Goal: Find specific page/section: Find specific page/section

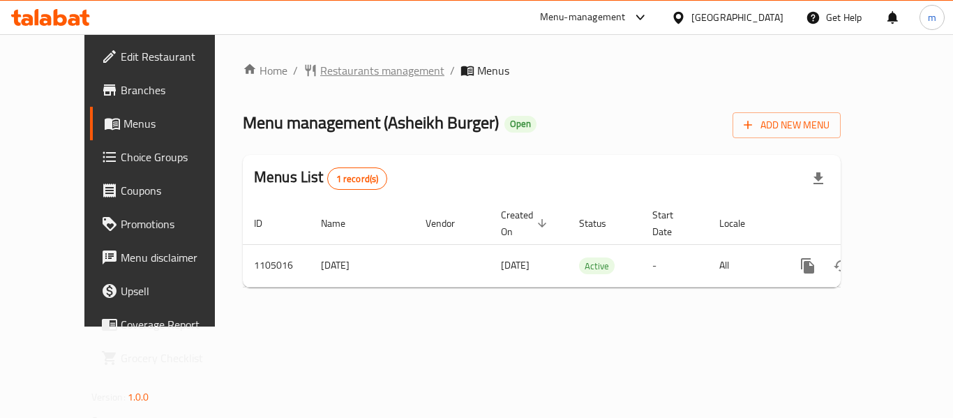
click at [321, 75] on span "Restaurants management" at bounding box center [382, 70] width 124 height 17
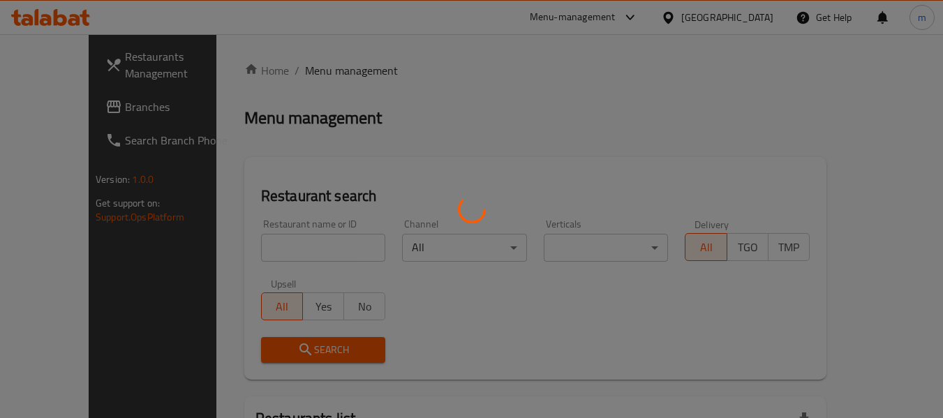
click at [283, 245] on div at bounding box center [471, 209] width 943 height 418
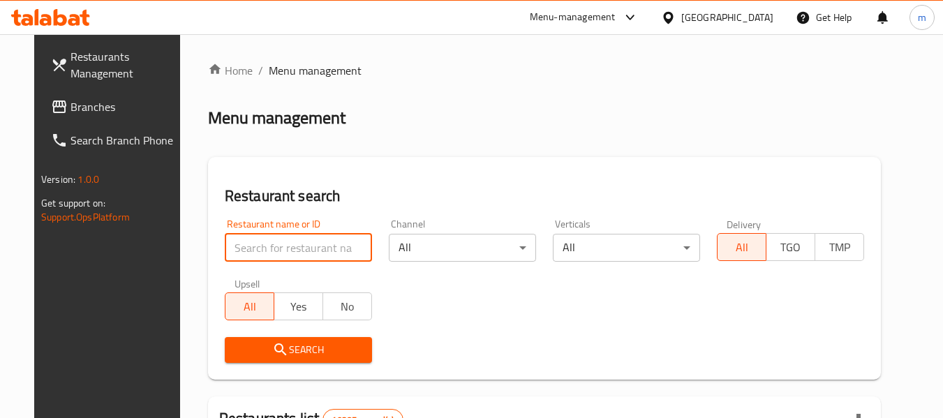
click at [283, 245] on input "search" at bounding box center [298, 248] width 147 height 28
paste input "665379"
type input "665379"
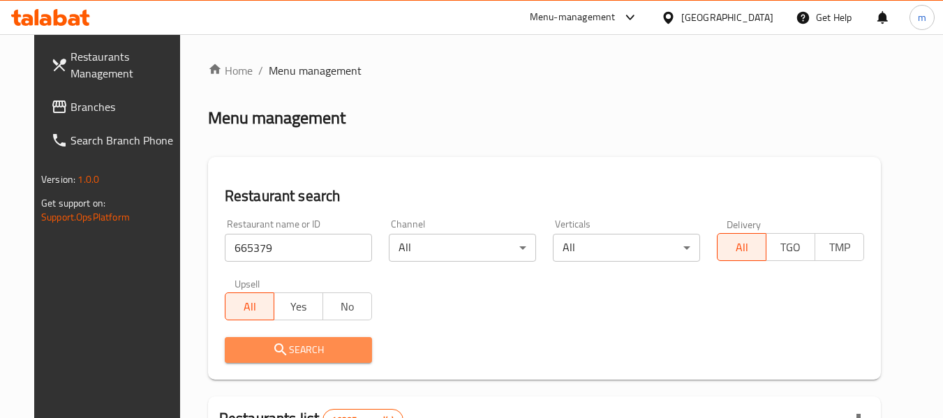
click at [272, 357] on icon "submit" at bounding box center [280, 349] width 17 height 17
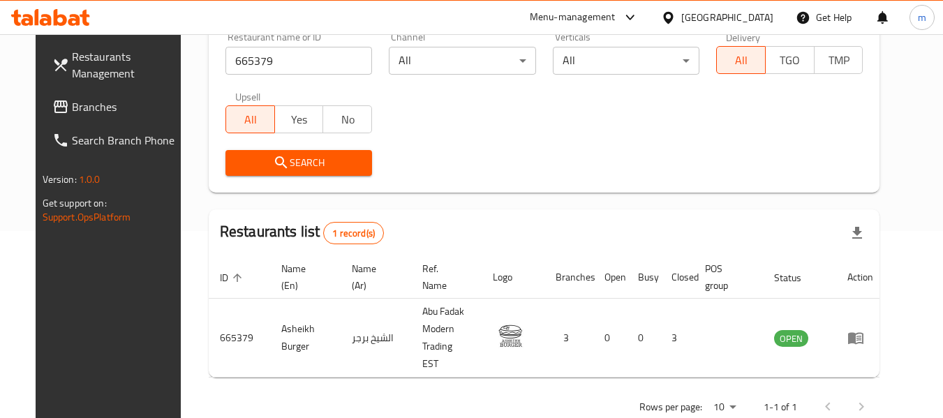
scroll to position [205, 0]
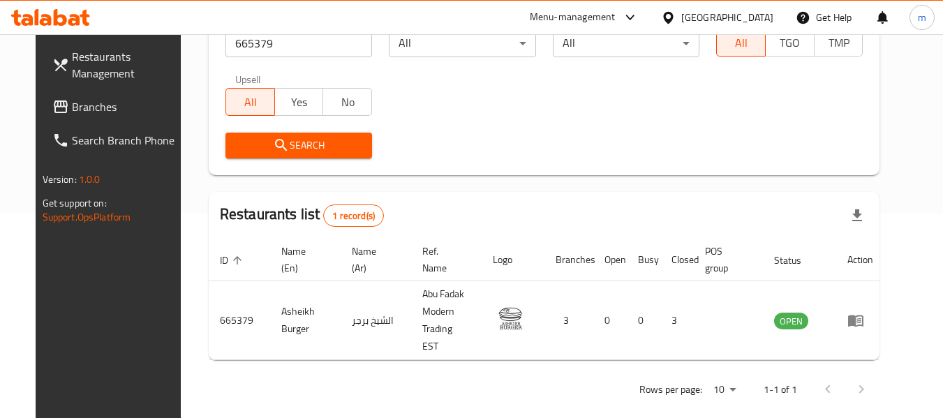
click at [72, 107] on span "Branches" at bounding box center [127, 106] width 110 height 17
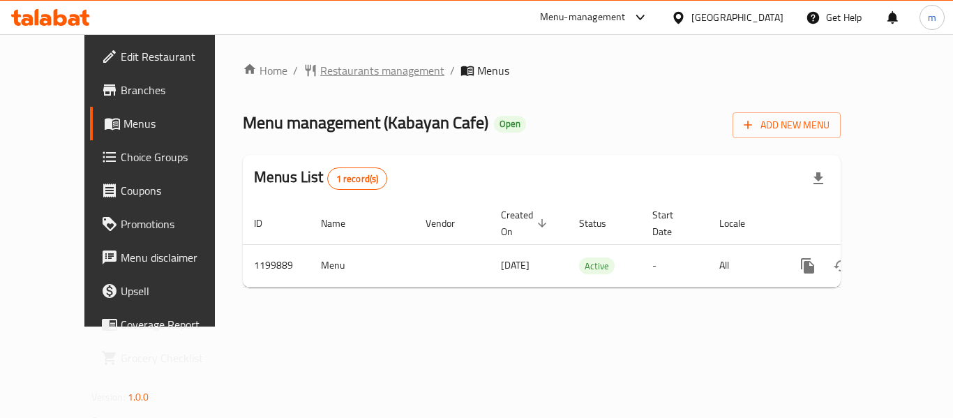
click at [338, 64] on span "Restaurants management" at bounding box center [382, 70] width 124 height 17
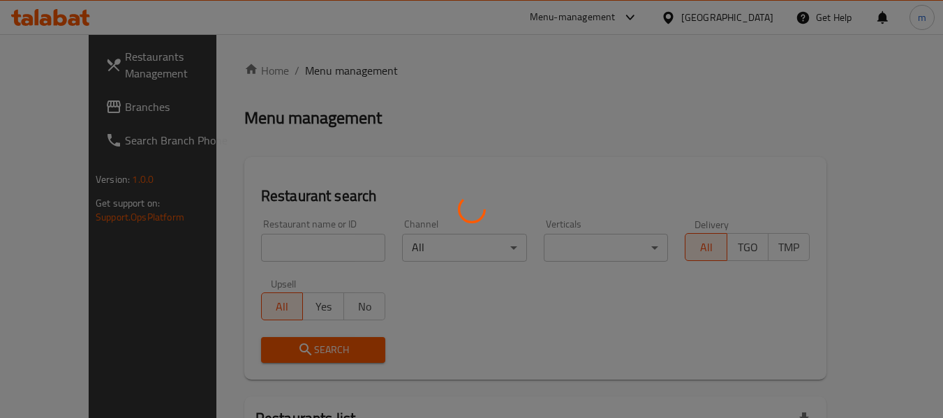
click at [271, 236] on div at bounding box center [471, 209] width 943 height 418
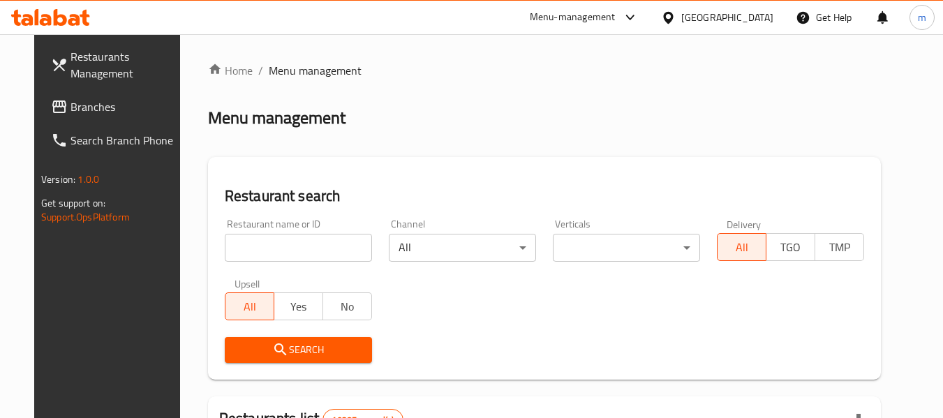
click at [270, 243] on input "search" at bounding box center [298, 248] width 147 height 28
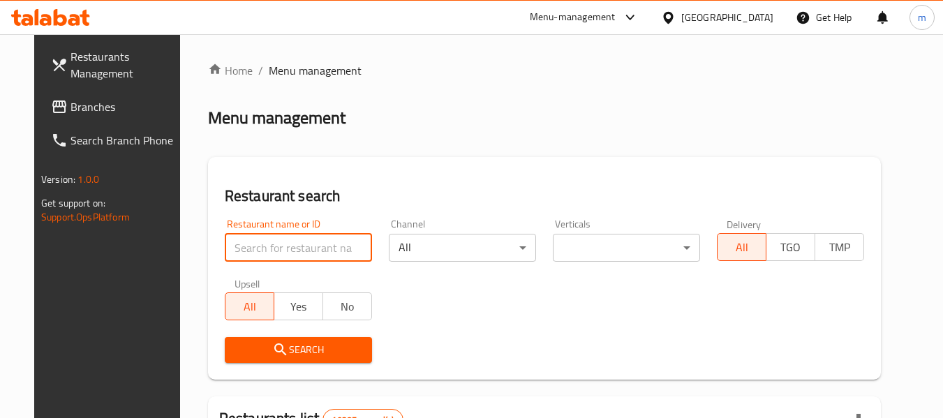
paste input "668544"
type input "668544"
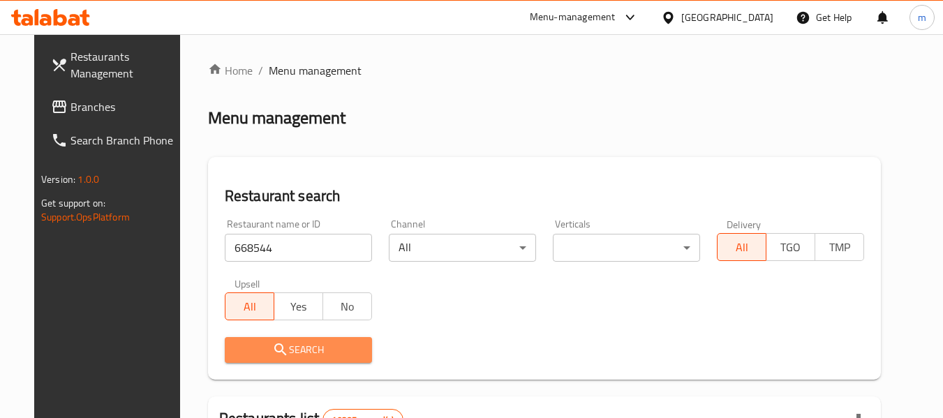
click at [272, 343] on icon "submit" at bounding box center [280, 349] width 17 height 17
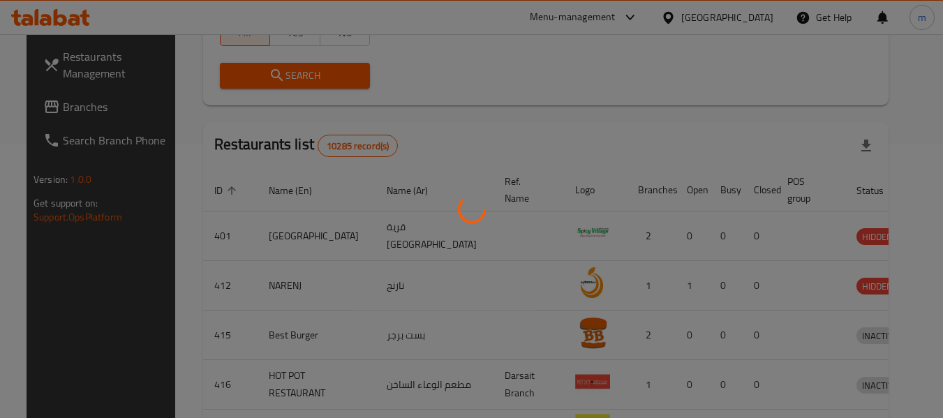
scroll to position [193, 0]
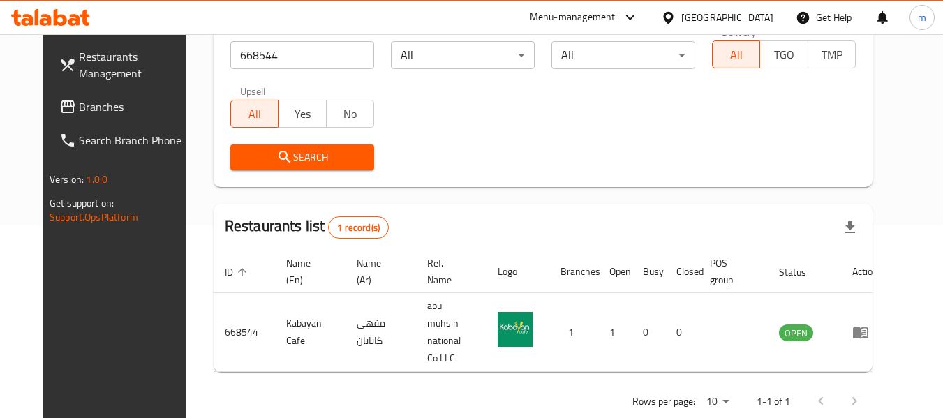
click at [761, 26] on div "Oman" at bounding box center [717, 18] width 135 height 34
click at [757, 20] on div "Oman" at bounding box center [727, 17] width 92 height 15
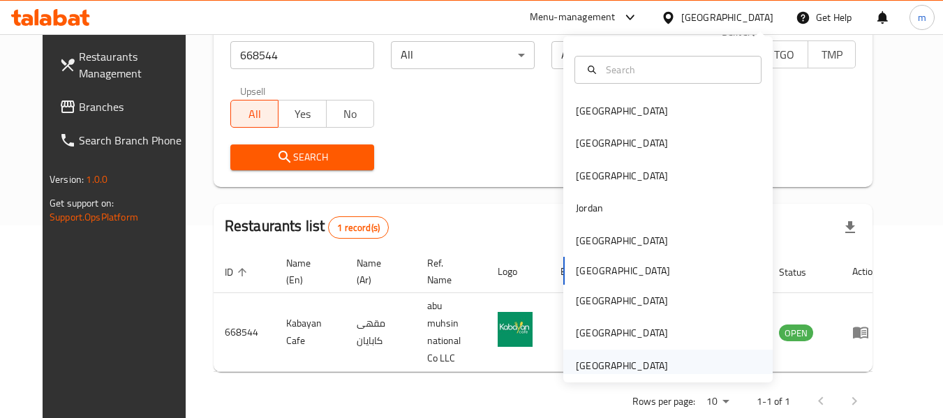
click at [613, 371] on div "[GEOGRAPHIC_DATA]" at bounding box center [622, 365] width 92 height 15
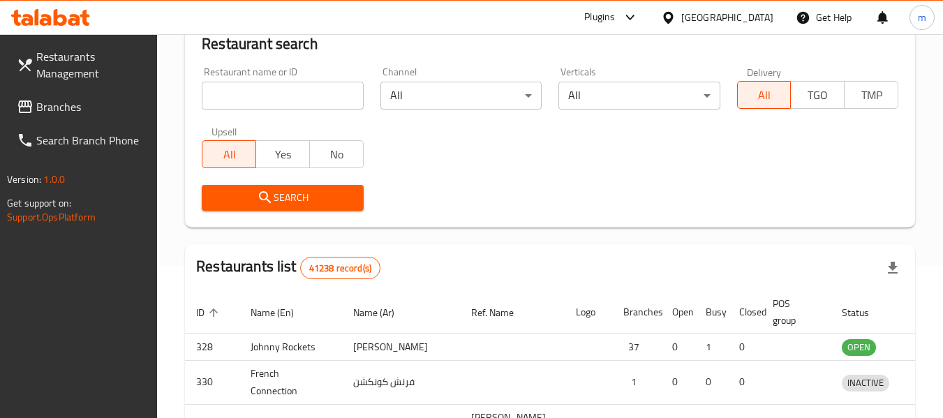
scroll to position [193, 0]
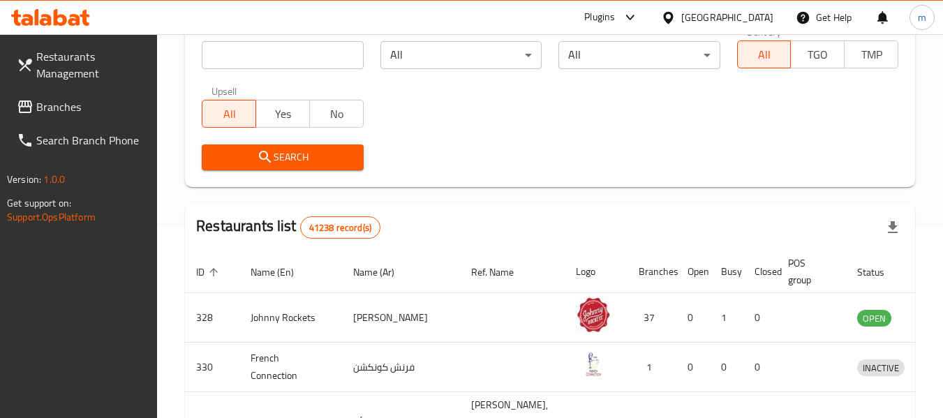
click at [115, 92] on link "Branches" at bounding box center [82, 107] width 152 height 34
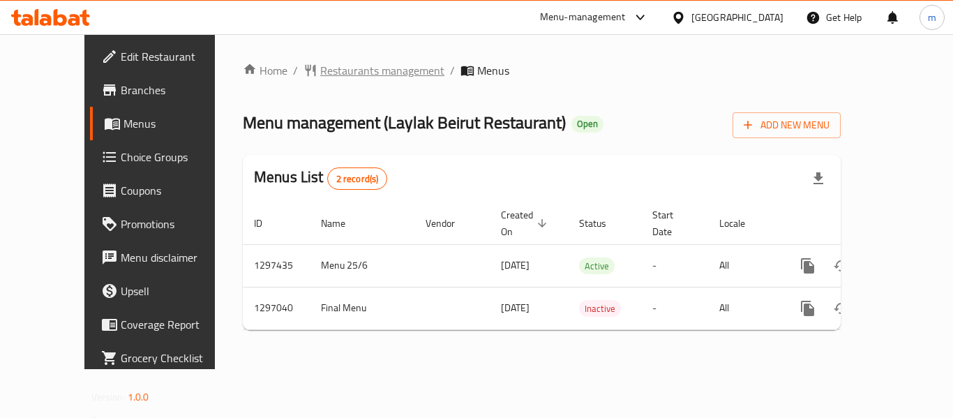
click at [337, 73] on span "Restaurants management" at bounding box center [382, 70] width 124 height 17
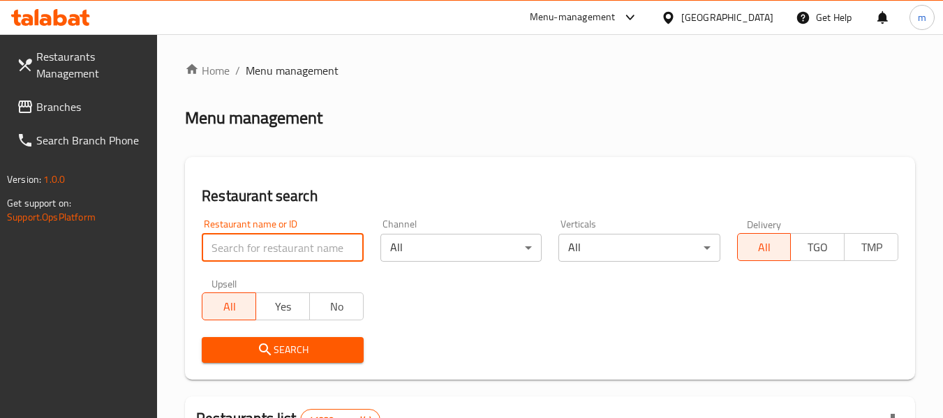
click at [297, 251] on input "search" at bounding box center [282, 248] width 161 height 28
paste input "699915"
type input "699915"
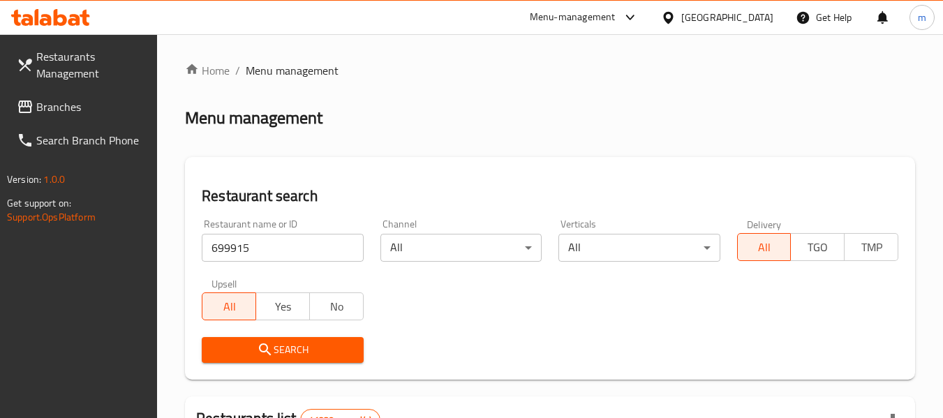
click at [276, 345] on span "Search" at bounding box center [282, 349] width 139 height 17
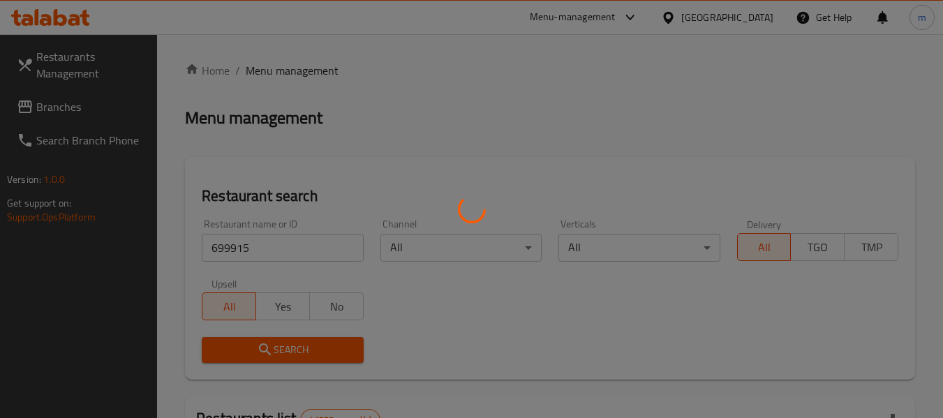
click at [273, 341] on div at bounding box center [471, 209] width 943 height 418
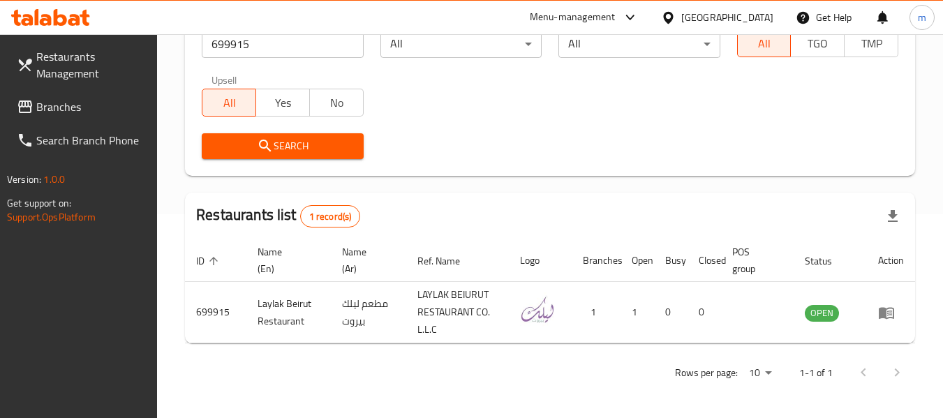
scroll to position [205, 0]
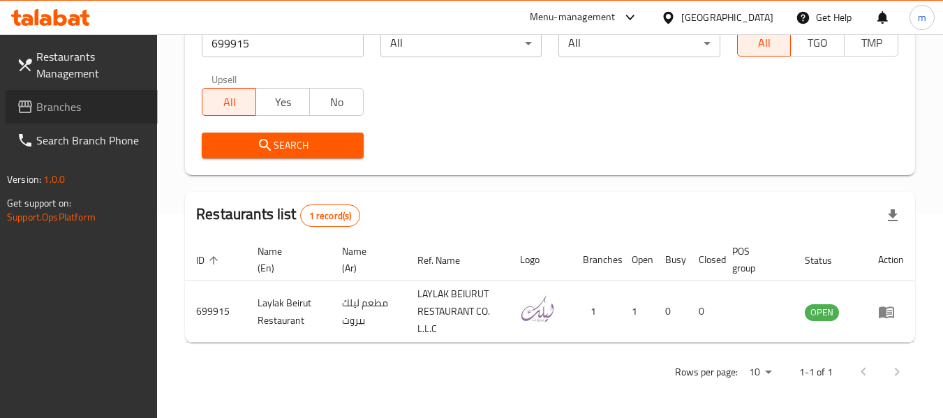
click at [54, 98] on span "Branches" at bounding box center [91, 106] width 110 height 17
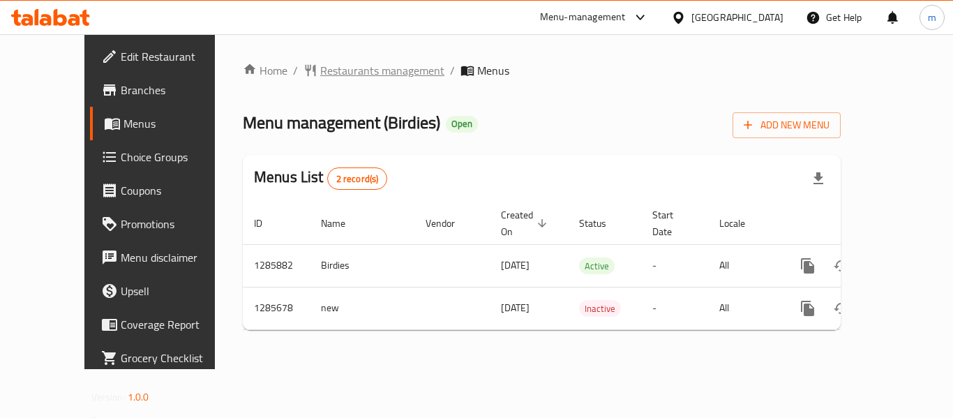
click at [341, 70] on span "Restaurants management" at bounding box center [382, 70] width 124 height 17
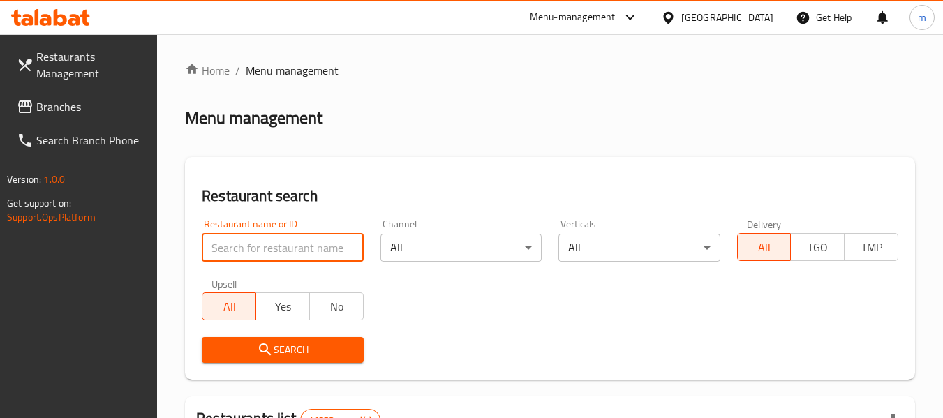
click at [288, 259] on input "search" at bounding box center [282, 248] width 161 height 28
paste input "695428"
type input "695428"
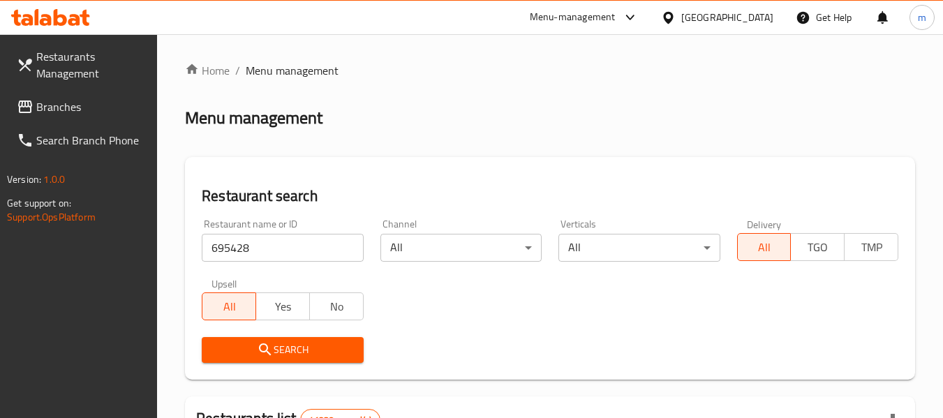
drag, startPoint x: 256, startPoint y: 350, endPoint x: 258, endPoint y: 343, distance: 7.1
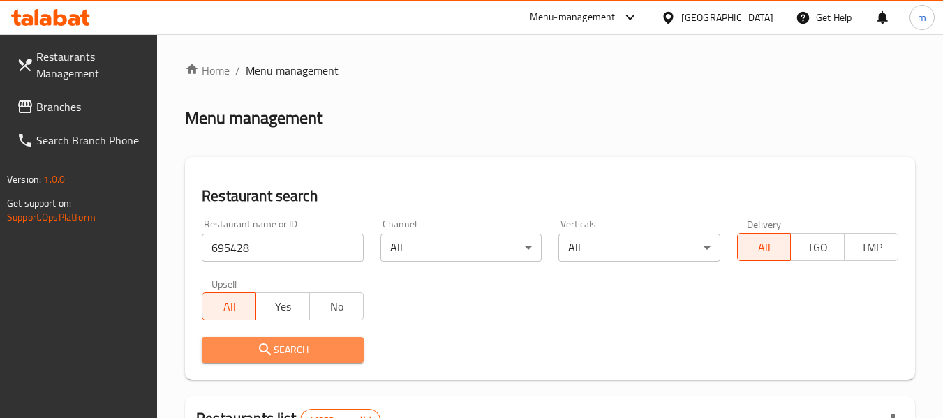
click at [258, 343] on icon "submit" at bounding box center [265, 349] width 17 height 17
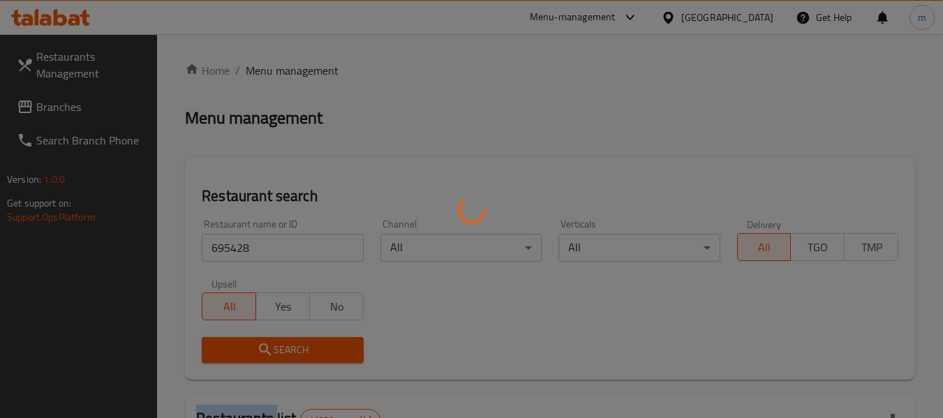
click at [258, 343] on div at bounding box center [471, 209] width 943 height 418
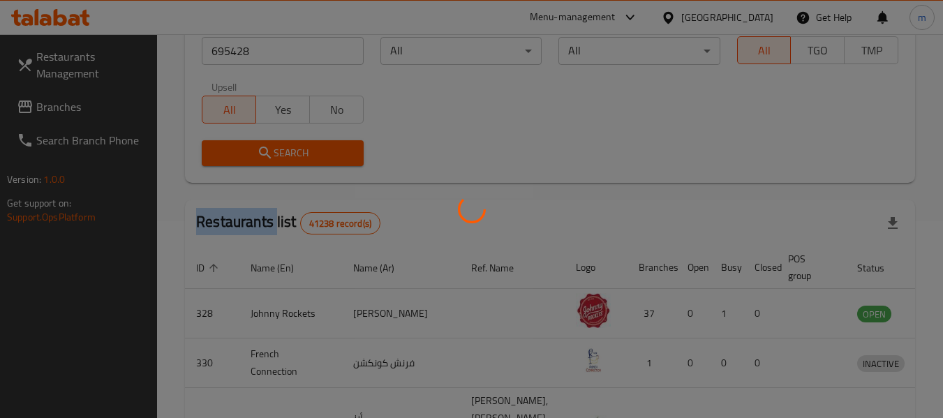
scroll to position [205, 0]
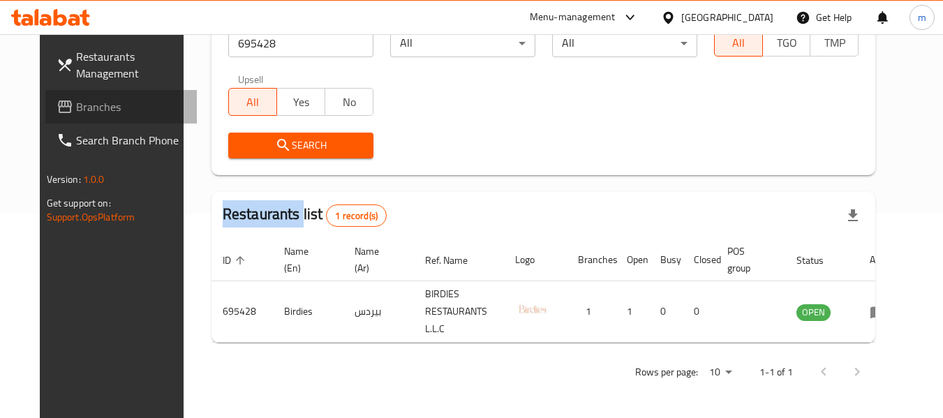
click at [76, 108] on span "Branches" at bounding box center [131, 106] width 110 height 17
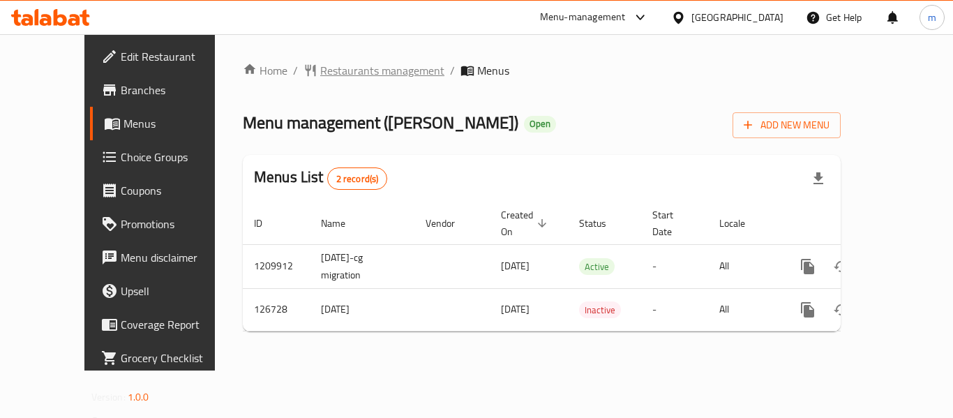
click at [363, 73] on span "Restaurants management" at bounding box center [382, 70] width 124 height 17
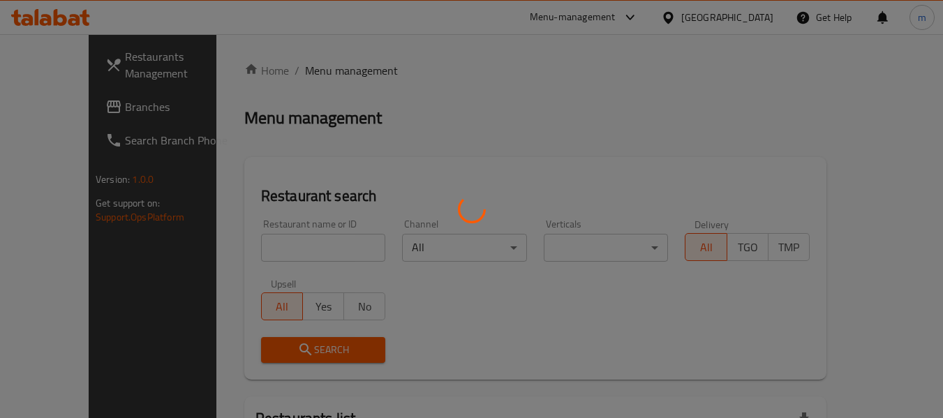
click at [310, 237] on div at bounding box center [471, 209] width 943 height 418
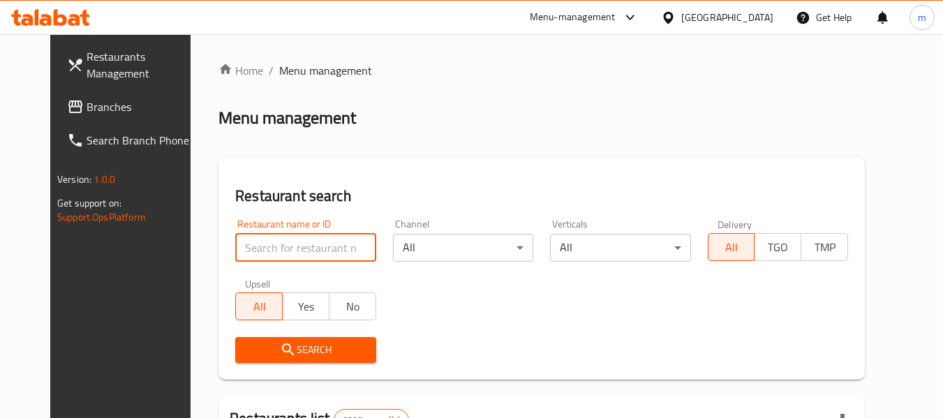
click at [293, 255] on input "search" at bounding box center [305, 248] width 140 height 28
paste input "609231"
type input "609231"
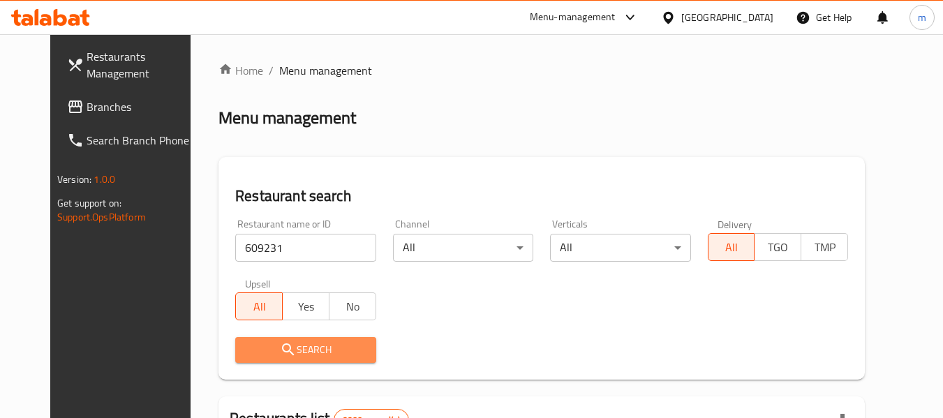
click at [281, 349] on span "Search" at bounding box center [305, 349] width 118 height 17
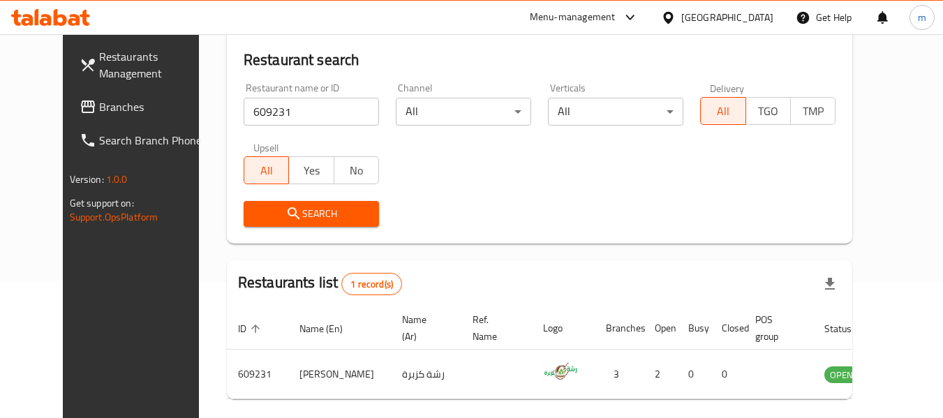
scroll to position [140, 0]
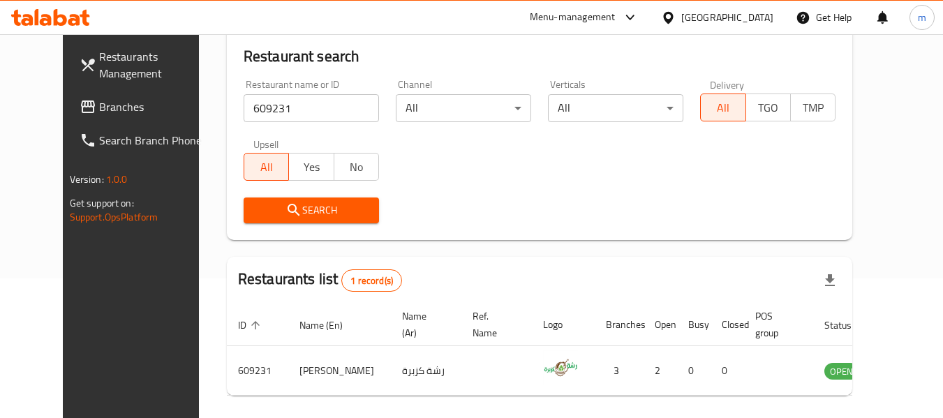
click at [750, 13] on div "[GEOGRAPHIC_DATA]" at bounding box center [727, 17] width 92 height 15
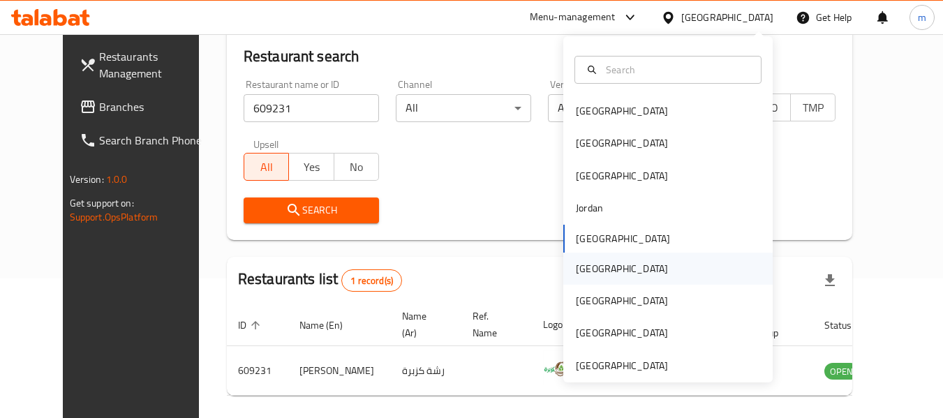
click at [586, 270] on div "[GEOGRAPHIC_DATA]" at bounding box center [622, 268] width 92 height 15
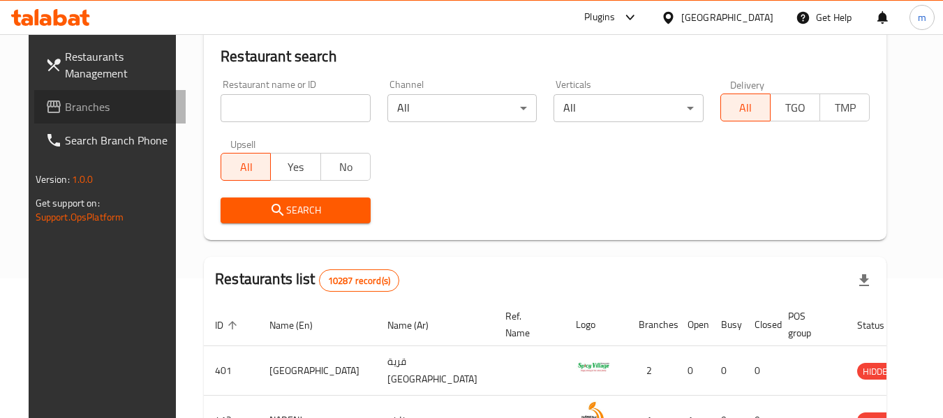
click at [65, 115] on span "Branches" at bounding box center [120, 106] width 110 height 17
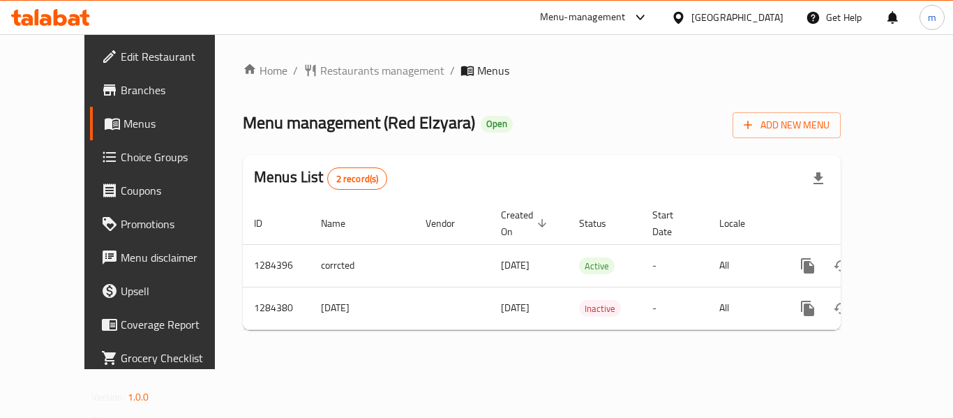
click at [324, 72] on span "Restaurants management" at bounding box center [382, 70] width 124 height 17
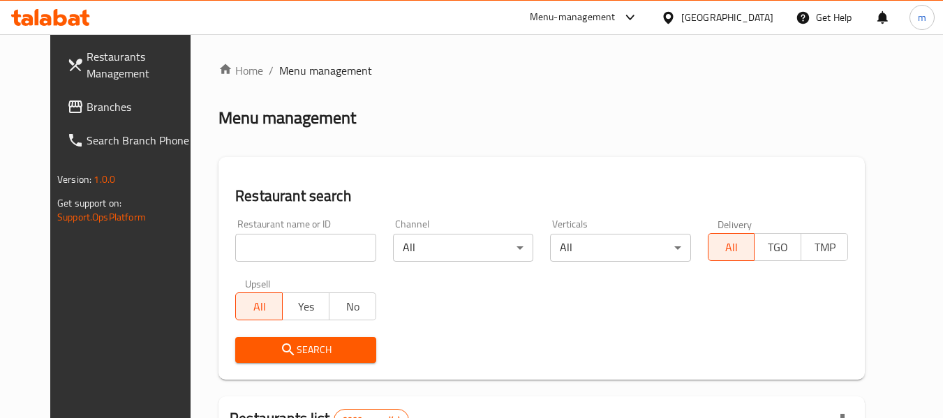
click at [267, 247] on input "search" at bounding box center [305, 248] width 140 height 28
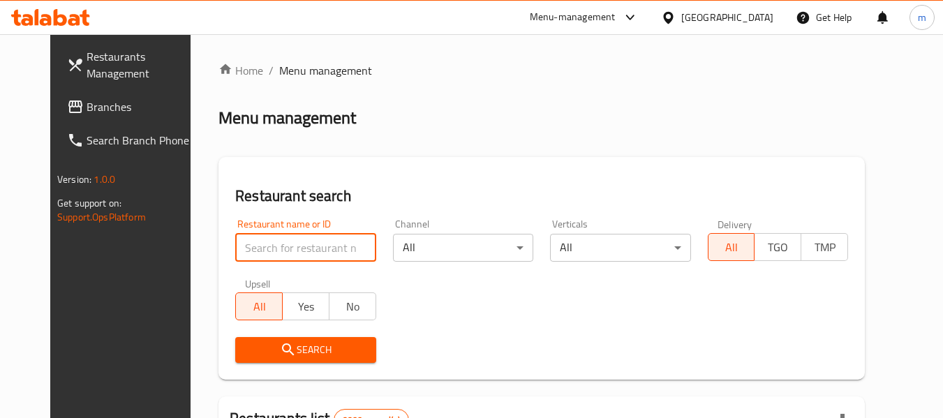
paste input "695630"
type input "695630"
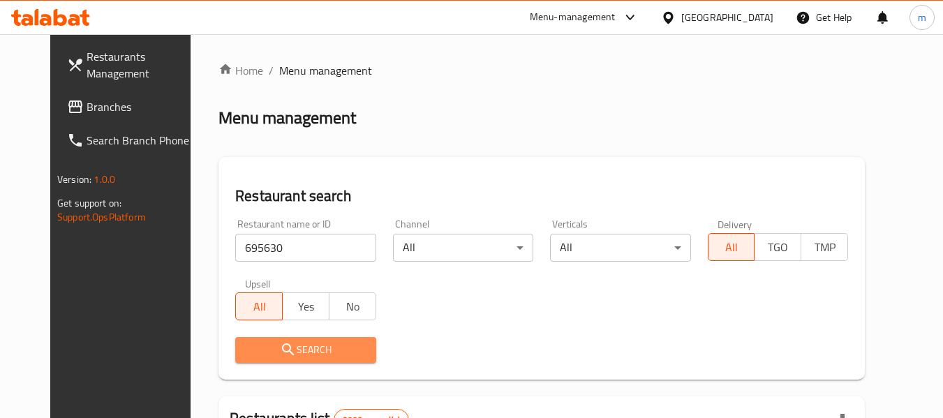
click at [280, 342] on icon "submit" at bounding box center [288, 349] width 17 height 17
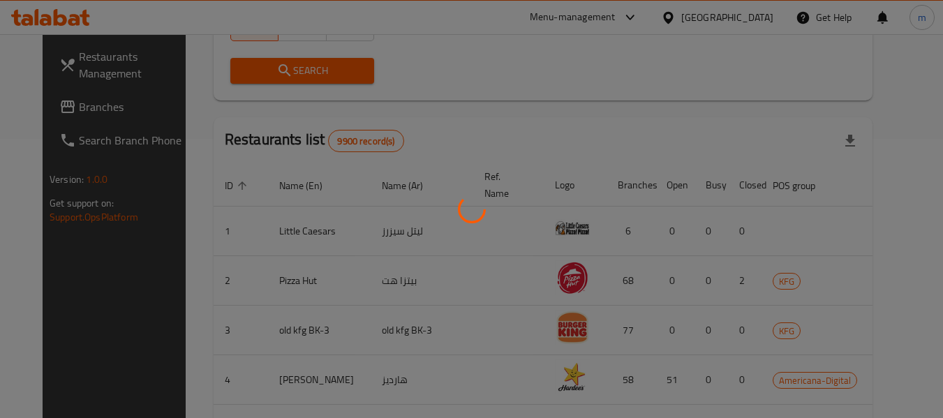
scroll to position [193, 0]
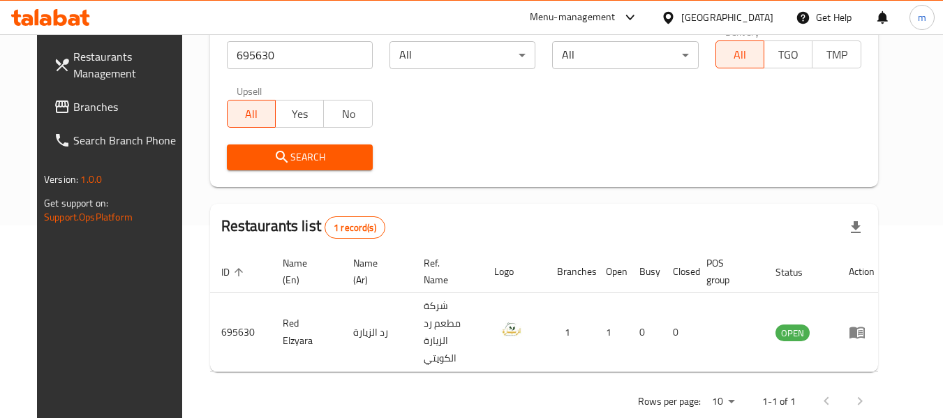
click at [673, 14] on icon at bounding box center [668, 17] width 10 height 12
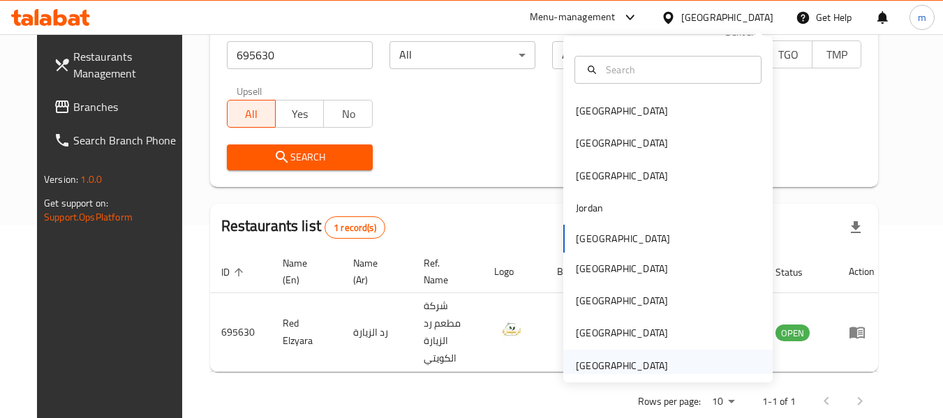
click at [628, 365] on div "[GEOGRAPHIC_DATA]" at bounding box center [622, 365] width 92 height 15
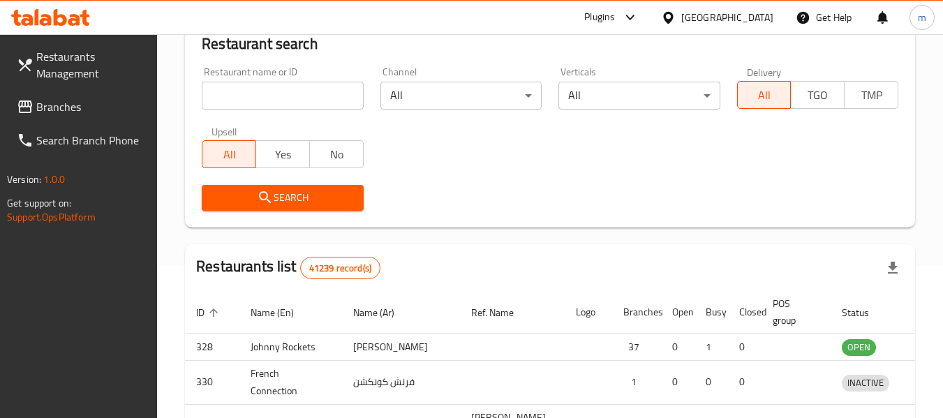
scroll to position [193, 0]
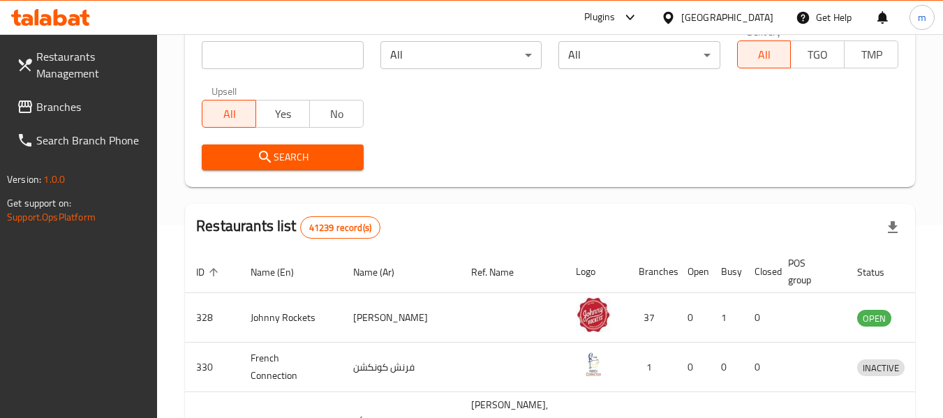
click at [114, 110] on span "Branches" at bounding box center [91, 106] width 110 height 17
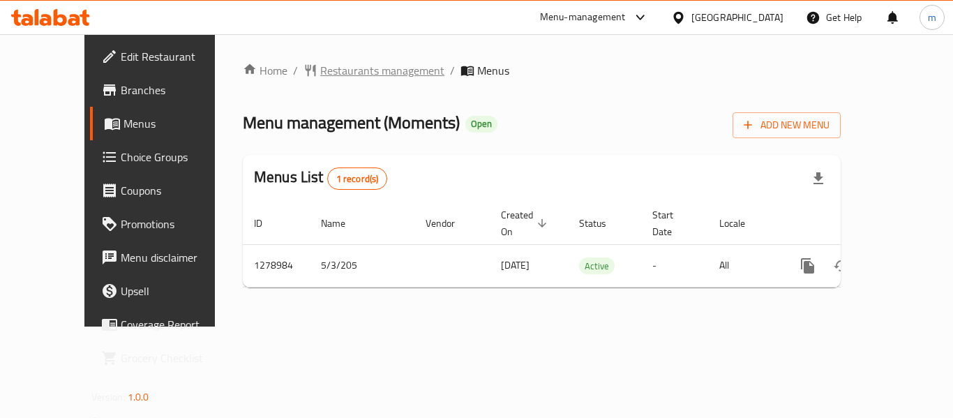
click at [320, 64] on span "Restaurants management" at bounding box center [382, 70] width 124 height 17
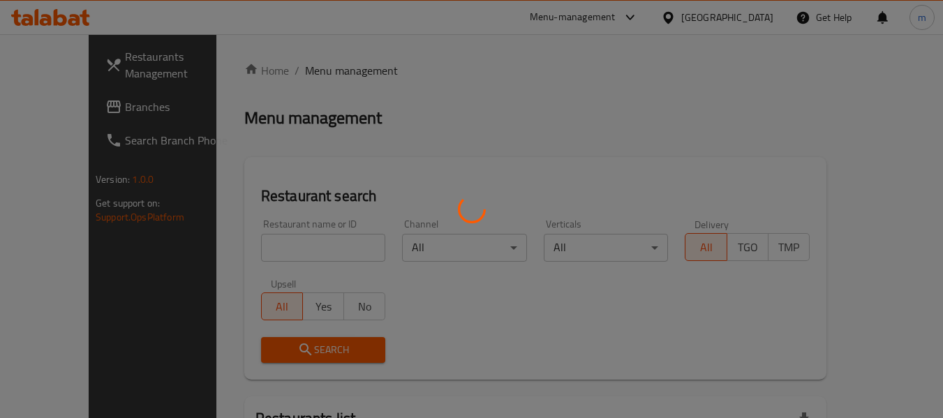
click at [304, 246] on div at bounding box center [471, 209] width 943 height 418
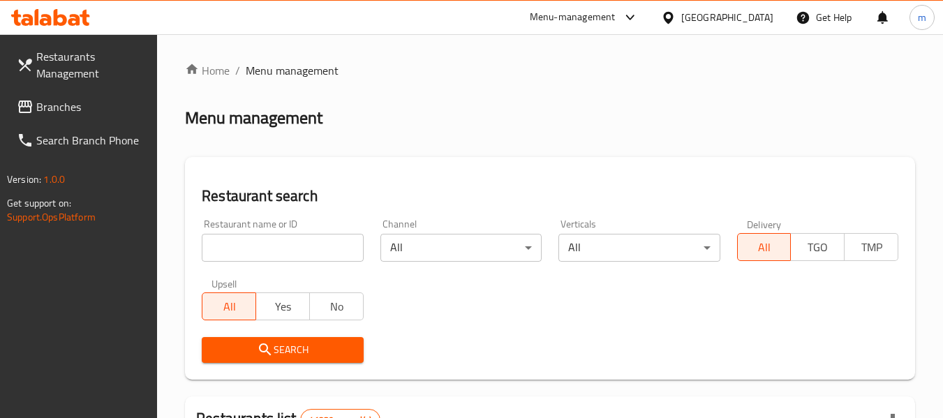
click at [304, 246] on input "search" at bounding box center [282, 248] width 161 height 28
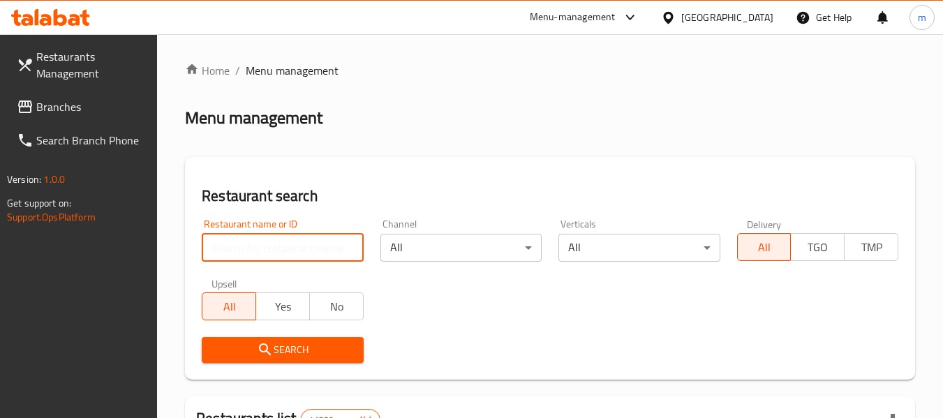
paste input "693118"
type input "693118"
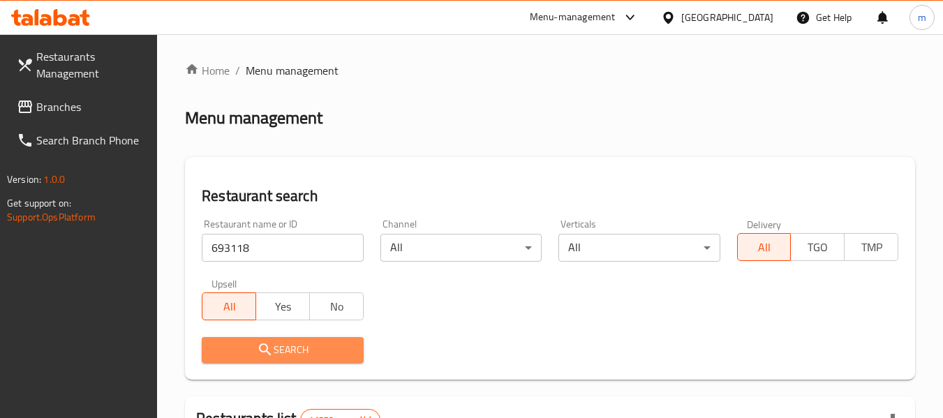
click at [262, 359] on button "Search" at bounding box center [282, 350] width 161 height 26
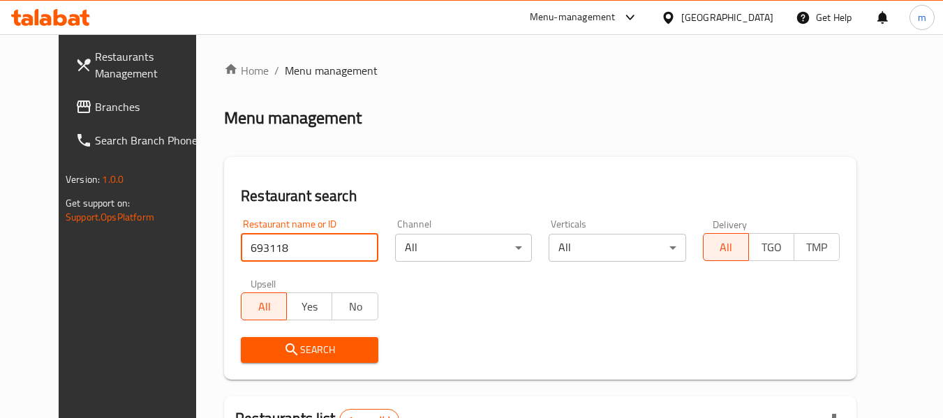
click at [352, 251] on input "693118" at bounding box center [309, 248] width 137 height 28
click at [354, 246] on input "693118" at bounding box center [309, 248] width 137 height 28
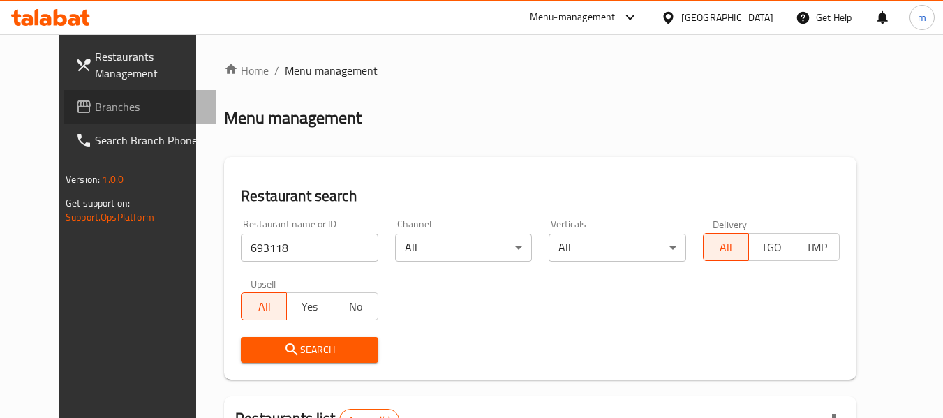
click at [95, 106] on span "Branches" at bounding box center [150, 106] width 110 height 17
